Goal: Transaction & Acquisition: Purchase product/service

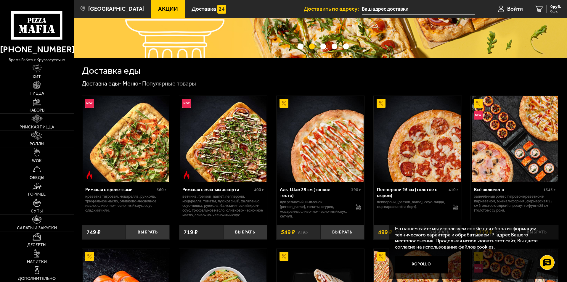
scroll to position [89, 0]
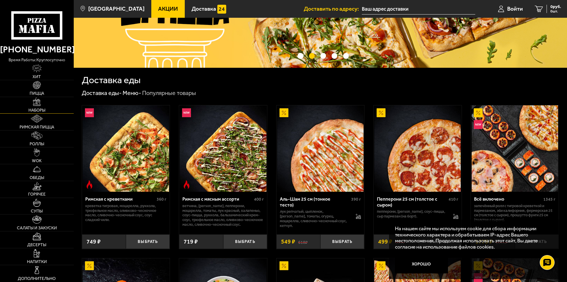
click at [30, 108] on span "Наборы" at bounding box center [36, 110] width 17 height 4
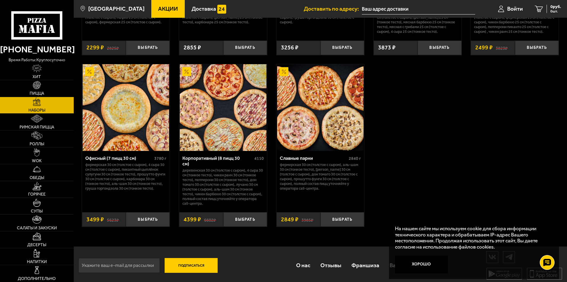
scroll to position [845, 0]
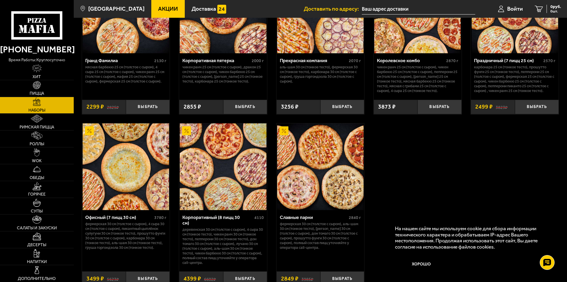
click at [122, 178] on img at bounding box center [126, 166] width 86 height 86
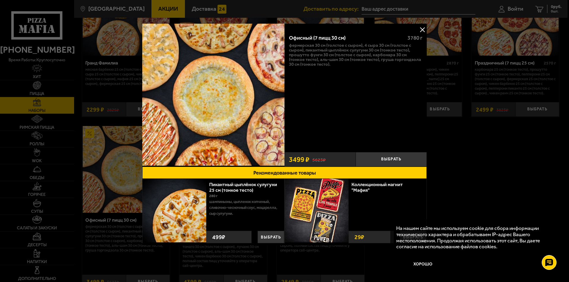
click at [420, 30] on button at bounding box center [422, 29] width 9 height 9
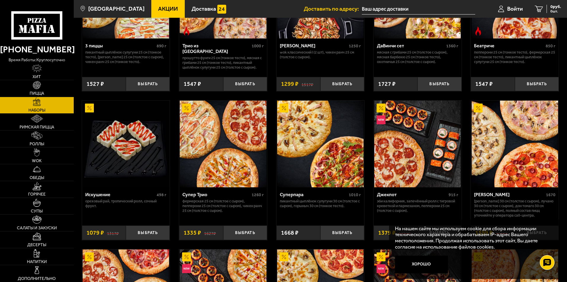
scroll to position [252, 0]
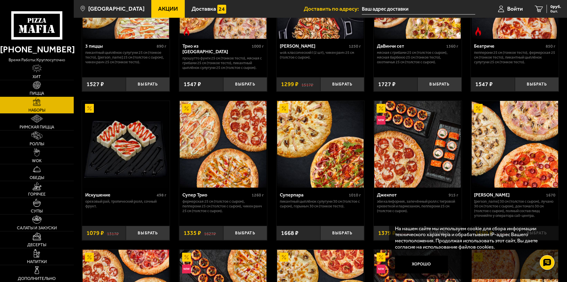
click at [36, 87] on img at bounding box center [37, 85] width 8 height 8
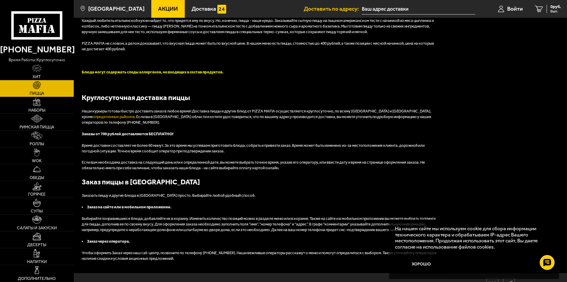
scroll to position [1541, 0]
